Goal: Information Seeking & Learning: Learn about a topic

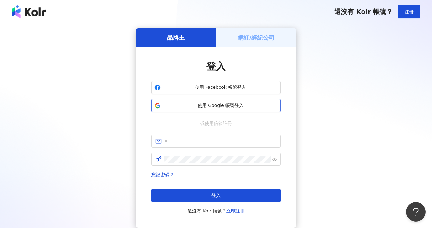
click at [243, 107] on span "使用 Google 帳號登入" at bounding box center [220, 105] width 114 height 6
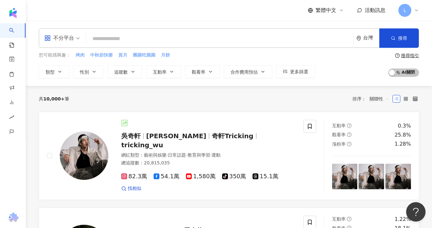
click at [416, 9] on icon at bounding box center [415, 10] width 5 height 5
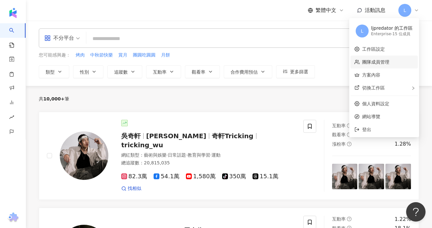
click at [381, 62] on link "團隊成員管理" at bounding box center [375, 61] width 27 height 5
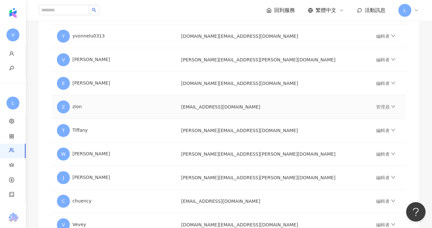
scroll to position [199, 0]
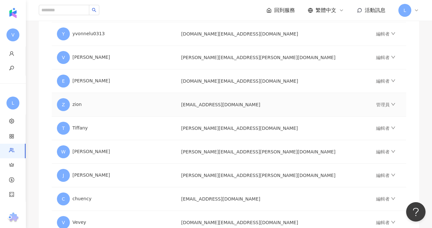
click at [171, 107] on div "Z zion" at bounding box center [114, 104] width 114 height 13
click at [376, 103] on link "管理員" at bounding box center [385, 104] width 19 height 5
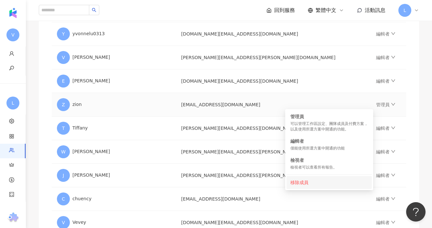
click at [303, 182] on div "移除成員" at bounding box center [329, 182] width 78 height 7
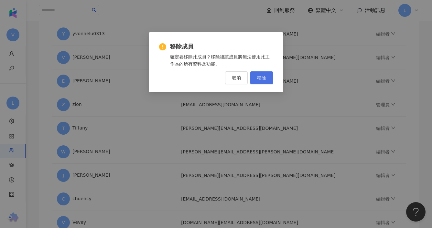
click at [266, 76] on button "移除" at bounding box center [261, 77] width 23 height 13
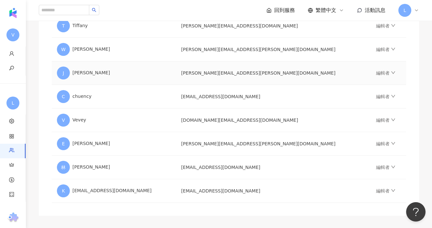
scroll to position [279, 0]
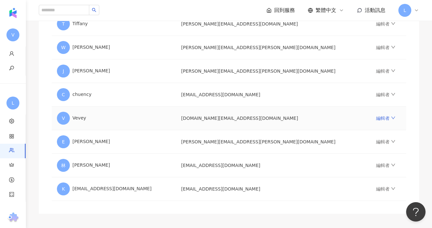
click at [376, 119] on link "編輯者" at bounding box center [385, 118] width 19 height 5
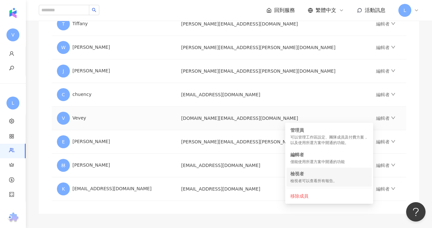
scroll to position [280, 0]
click at [307, 195] on div "移除成員" at bounding box center [329, 195] width 78 height 7
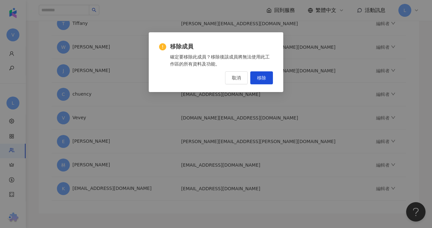
click at [266, 76] on button "移除" at bounding box center [261, 77] width 23 height 13
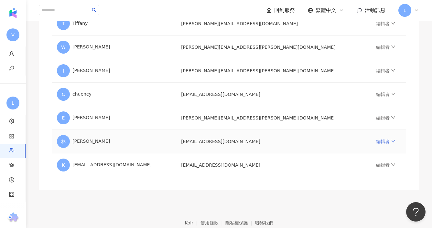
click at [376, 139] on link "編輯者" at bounding box center [385, 141] width 19 height 5
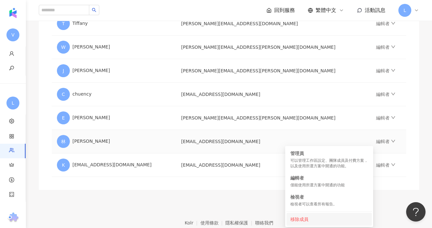
click at [299, 222] on div "移除成員" at bounding box center [329, 219] width 78 height 7
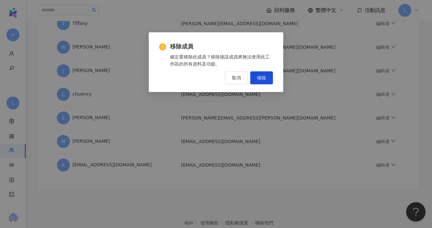
click at [263, 76] on span "移除" at bounding box center [261, 77] width 9 height 5
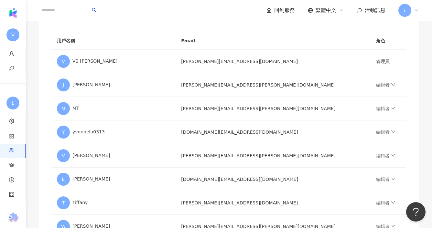
scroll to position [53, 0]
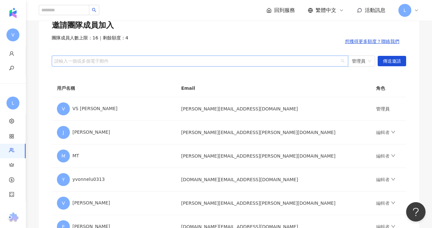
click at [202, 59] on div at bounding box center [196, 60] width 287 height 5
paste input "**********"
click at [357, 61] on span "管理員" at bounding box center [360, 61] width 19 height 10
type input "**********"
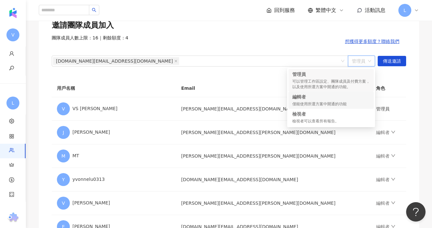
click at [335, 98] on div "編輯者" at bounding box center [331, 97] width 78 height 6
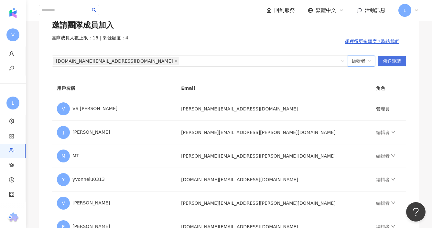
click at [396, 62] on span "傳送邀請" at bounding box center [391, 61] width 18 height 10
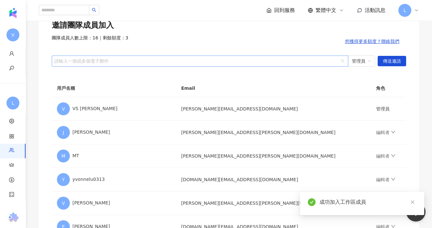
click at [272, 63] on div at bounding box center [196, 60] width 287 height 5
paste input "**********"
click at [359, 62] on span "管理員" at bounding box center [360, 61] width 19 height 10
type input "**********"
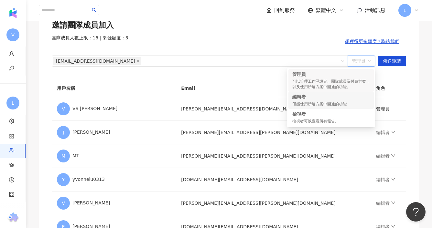
drag, startPoint x: 337, startPoint y: 103, endPoint x: 344, endPoint y: 101, distance: 7.2
click at [337, 103] on div "僅能使用所選方案中開通的功能" at bounding box center [331, 103] width 78 height 5
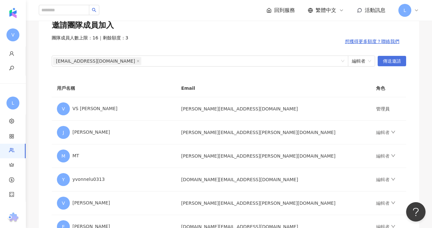
drag, startPoint x: 390, startPoint y: 62, endPoint x: 388, endPoint y: 66, distance: 4.2
click at [390, 62] on span "傳送邀請" at bounding box center [391, 61] width 18 height 10
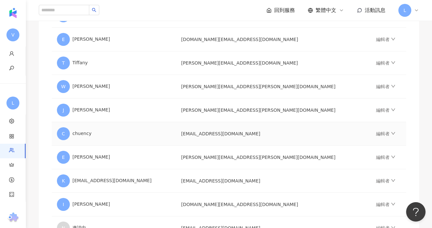
scroll to position [233, 0]
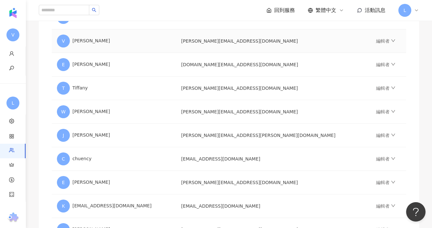
scroll to position [288, 0]
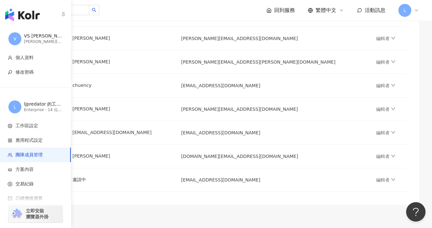
click at [22, 16] on img "button" at bounding box center [22, 14] width 35 height 13
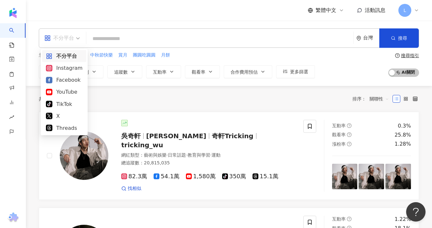
click at [77, 42] on span "不分平台" at bounding box center [62, 38] width 36 height 10
drag, startPoint x: 59, startPoint y: 127, endPoint x: 69, endPoint y: 126, distance: 9.4
click at [59, 127] on div "Threads" at bounding box center [64, 128] width 37 height 8
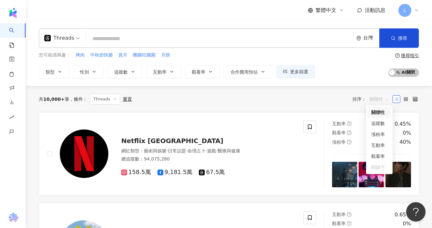
click at [382, 99] on span "關聯性" at bounding box center [378, 99] width 19 height 10
click at [379, 135] on div "漲粉率" at bounding box center [379, 134] width 16 height 7
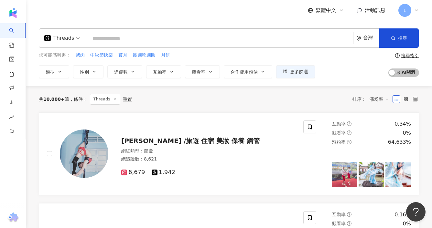
click at [383, 100] on span "漲粉率" at bounding box center [378, 99] width 19 height 10
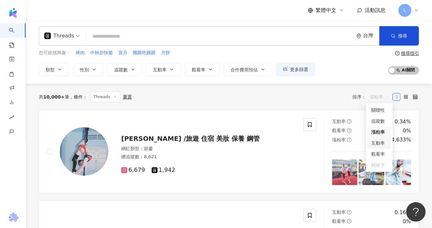
click at [379, 144] on div "互動率" at bounding box center [379, 143] width 16 height 7
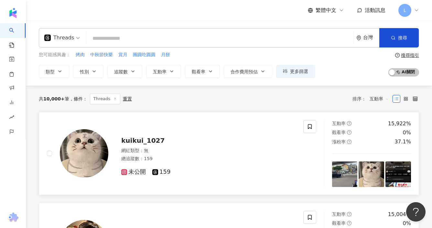
scroll to position [0, 0]
click at [343, 171] on img at bounding box center [345, 175] width 26 height 26
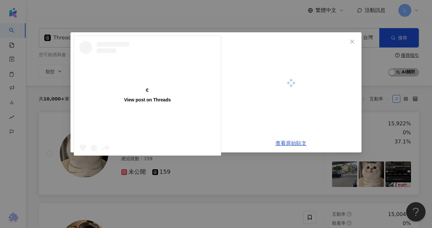
scroll to position [0, 0]
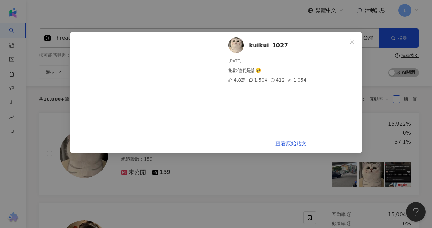
click at [354, 41] on icon "close" at bounding box center [351, 41] width 5 height 5
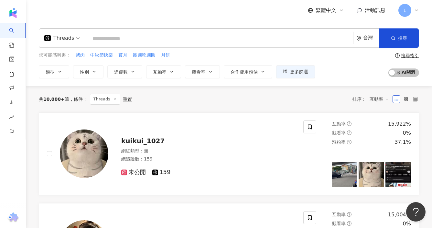
click at [381, 100] on span "互動率" at bounding box center [378, 99] width 19 height 10
click at [378, 123] on div "追蹤數" at bounding box center [379, 123] width 16 height 7
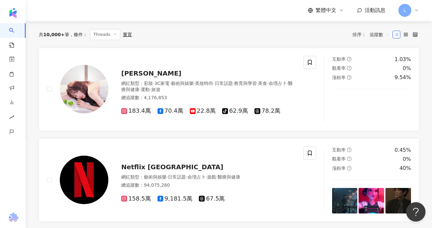
scroll to position [67, 0]
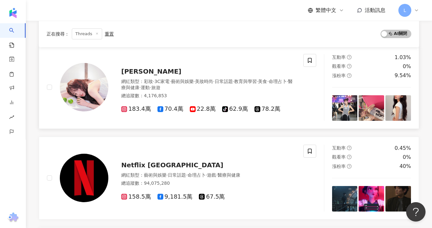
click at [342, 105] on img at bounding box center [345, 108] width 26 height 26
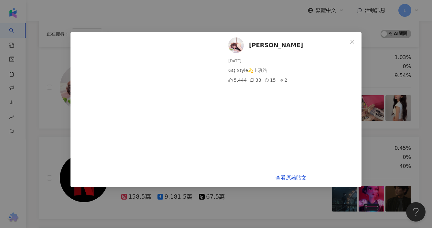
click at [351, 40] on icon "close" at bounding box center [351, 41] width 5 height 5
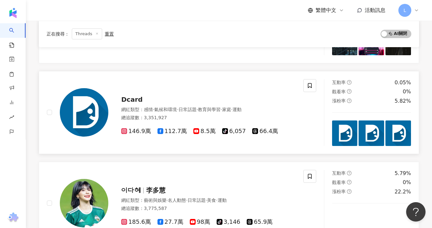
scroll to position [157, 0]
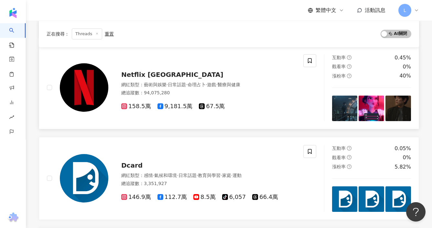
click at [345, 109] on img at bounding box center [345, 109] width 26 height 26
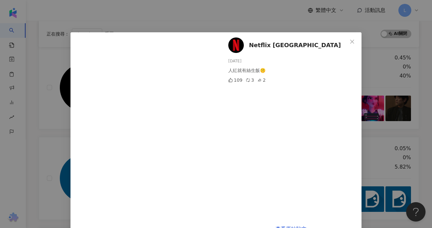
scroll to position [18, 0]
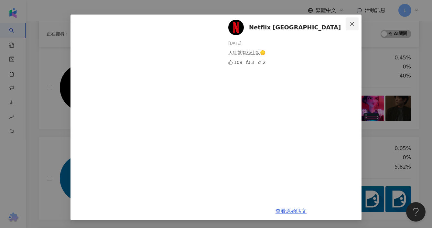
click at [353, 24] on icon "close" at bounding box center [351, 23] width 5 height 5
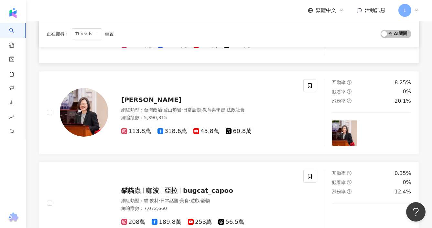
scroll to position [505, 0]
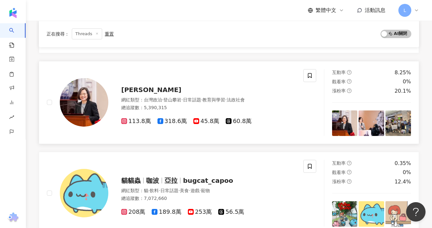
click at [343, 120] on img at bounding box center [345, 123] width 26 height 26
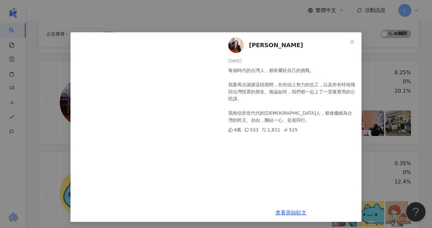
drag, startPoint x: 353, startPoint y: 41, endPoint x: 349, endPoint y: 43, distance: 4.2
click at [353, 41] on icon "close" at bounding box center [351, 41] width 5 height 5
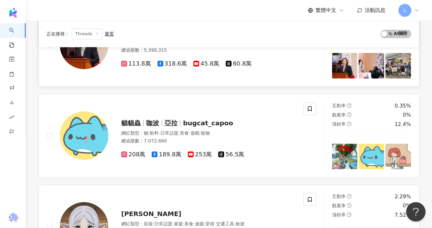
scroll to position [566, 0]
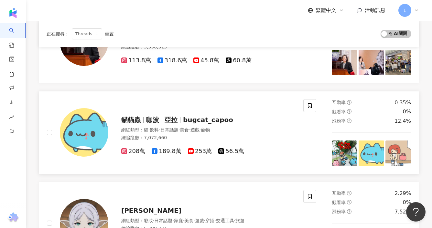
click at [202, 153] on span "253萬" at bounding box center [200, 151] width 24 height 7
click at [341, 153] on img at bounding box center [345, 154] width 26 height 26
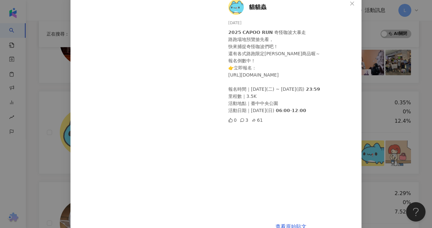
scroll to position [28, 0]
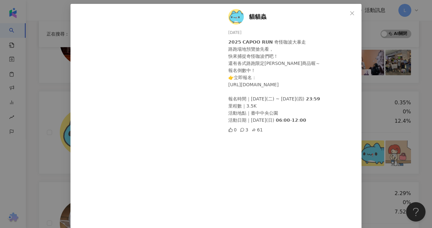
click at [389, 119] on div "貓貓蟲 2025/8/31 𝟮𝟬𝟮𝟱 𝗖𝗔𝗣𝗢𝗢 𝗥𝗨𝗡 奇怪咖波大暴走 路跑場地預覽搶先看， 快來捕捉奇怪咖波們吧！ 還有各式路跑限定周邊商品喔～ 報名倒數…" at bounding box center [216, 114] width 432 height 228
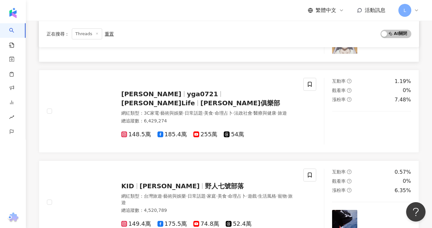
scroll to position [779, 0]
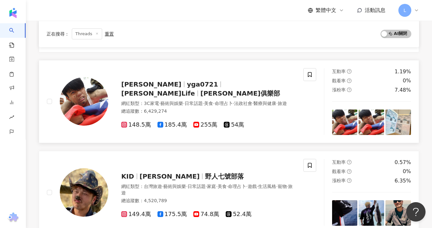
click at [402, 123] on img at bounding box center [398, 123] width 26 height 26
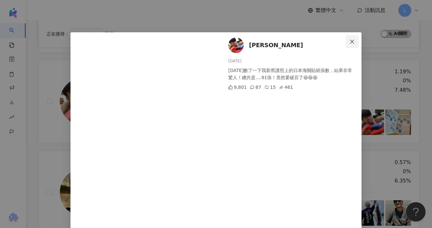
click at [355, 40] on span "Close" at bounding box center [351, 41] width 13 height 5
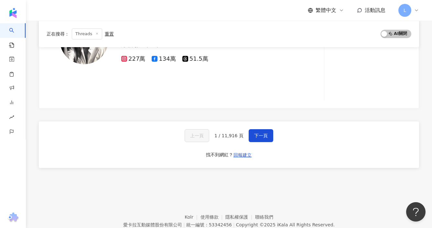
scroll to position [1153, 0]
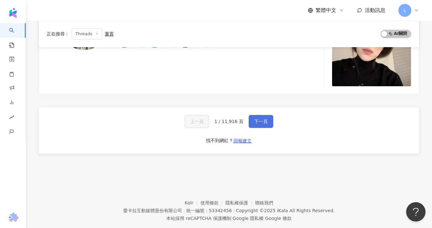
click at [267, 119] on button "下一頁" at bounding box center [260, 121] width 25 height 13
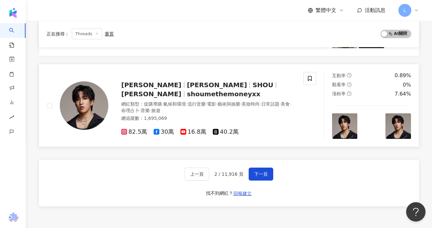
scroll to position [1055, 0]
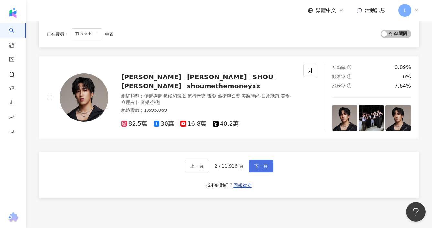
click at [262, 167] on span "下一頁" at bounding box center [261, 165] width 14 height 5
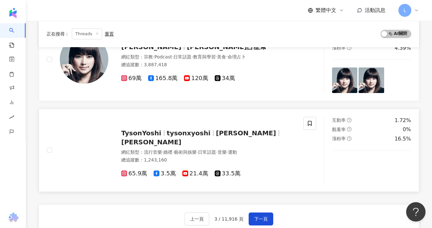
scroll to position [1024, 0]
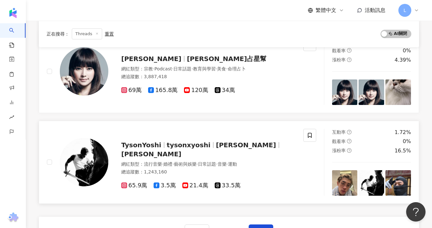
click at [338, 170] on img at bounding box center [345, 183] width 26 height 26
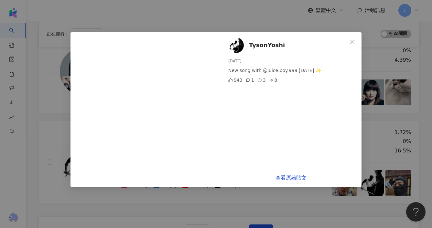
click at [353, 41] on icon "close" at bounding box center [351, 41] width 5 height 5
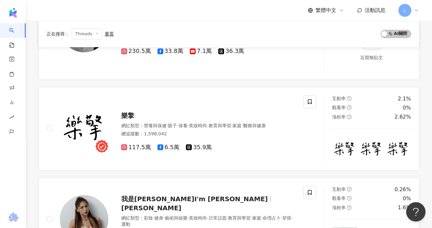
scroll to position [605, 0]
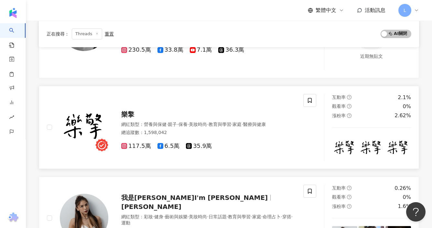
click at [143, 143] on span "117.5萬" at bounding box center [136, 146] width 30 height 7
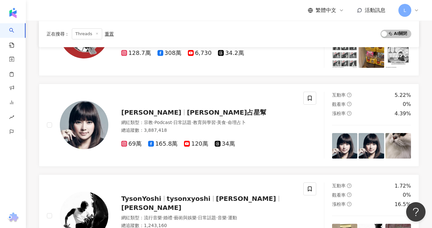
scroll to position [1133, 0]
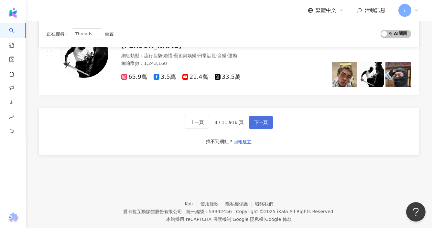
click at [264, 120] on span "下一頁" at bounding box center [261, 122] width 14 height 5
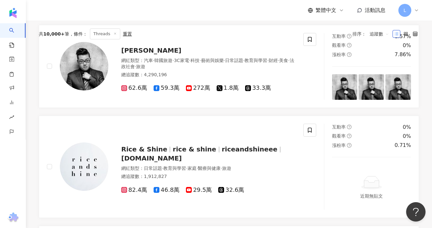
scroll to position [106, 0]
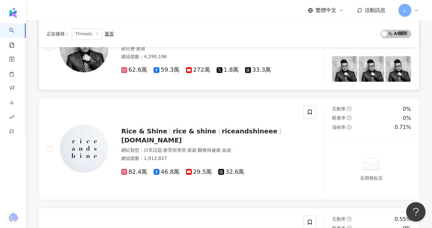
click at [336, 70] on img at bounding box center [345, 69] width 26 height 26
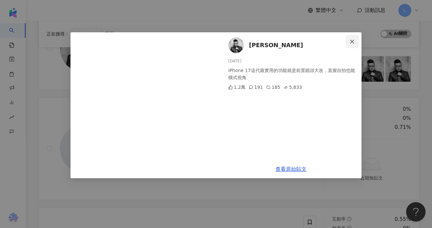
click at [354, 43] on icon "close" at bounding box center [351, 41] width 5 height 5
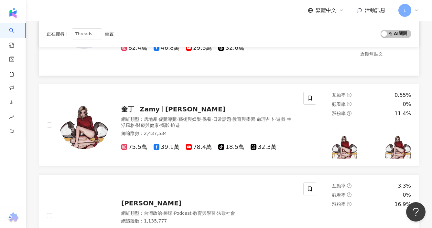
scroll to position [230, 0]
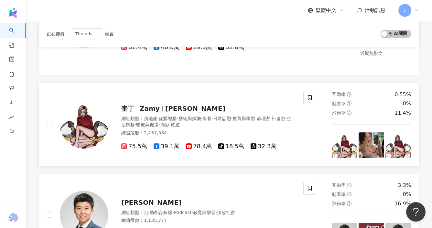
click at [375, 146] on img at bounding box center [371, 145] width 26 height 26
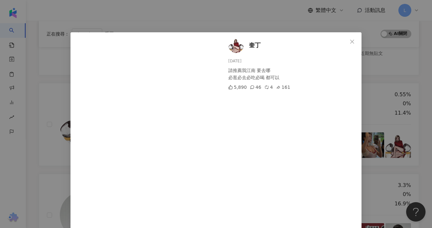
click at [353, 38] on button "Close" at bounding box center [351, 41] width 13 height 13
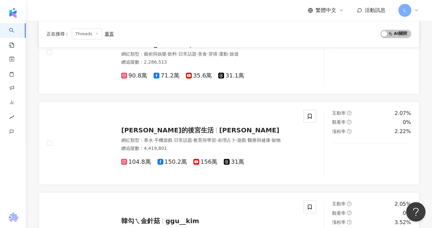
scroll to position [1127, 0]
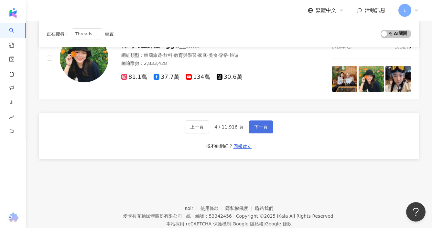
click at [258, 126] on span "下一頁" at bounding box center [261, 126] width 14 height 5
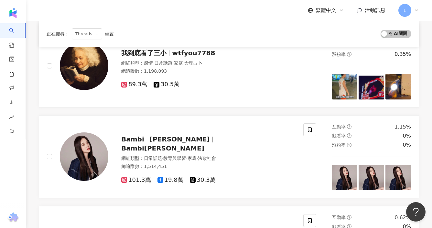
scroll to position [42, 0]
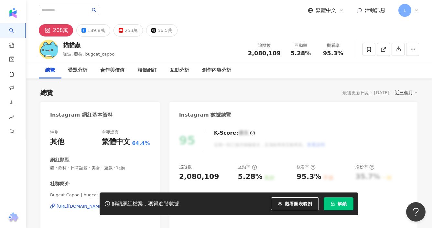
scroll to position [57, 0]
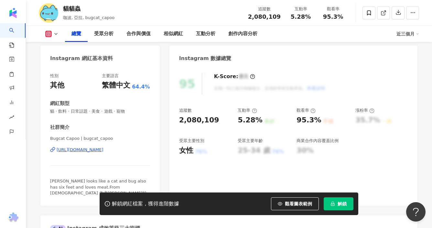
click at [103, 151] on div "[URL][DOMAIN_NAME]" at bounding box center [80, 150] width 47 height 6
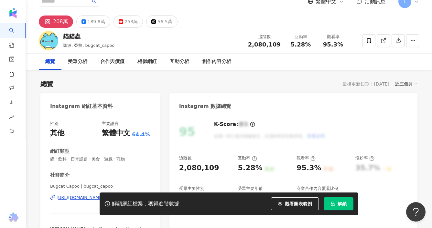
scroll to position [0, 0]
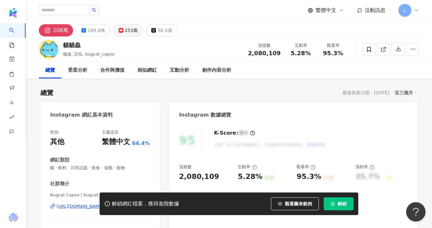
click at [119, 32] on icon at bounding box center [121, 30] width 5 height 5
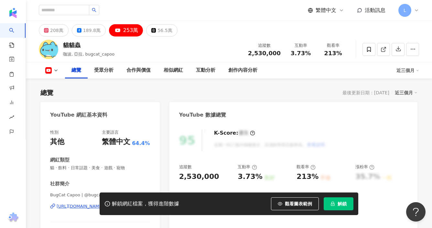
scroll to position [57, 0]
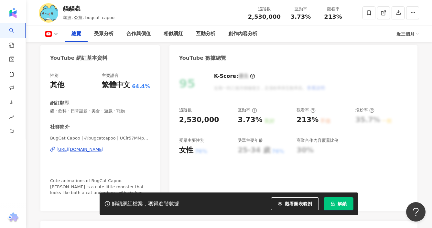
click at [101, 149] on div "[URL][DOMAIN_NAME]" at bounding box center [80, 150] width 47 height 6
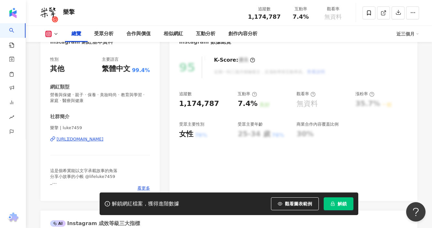
scroll to position [120, 0]
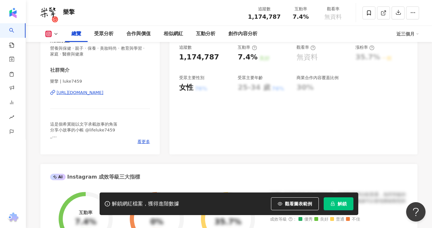
click at [103, 94] on div "https://www.instagram.com/luke7459/" at bounding box center [80, 93] width 47 height 6
